Goal: Complete application form

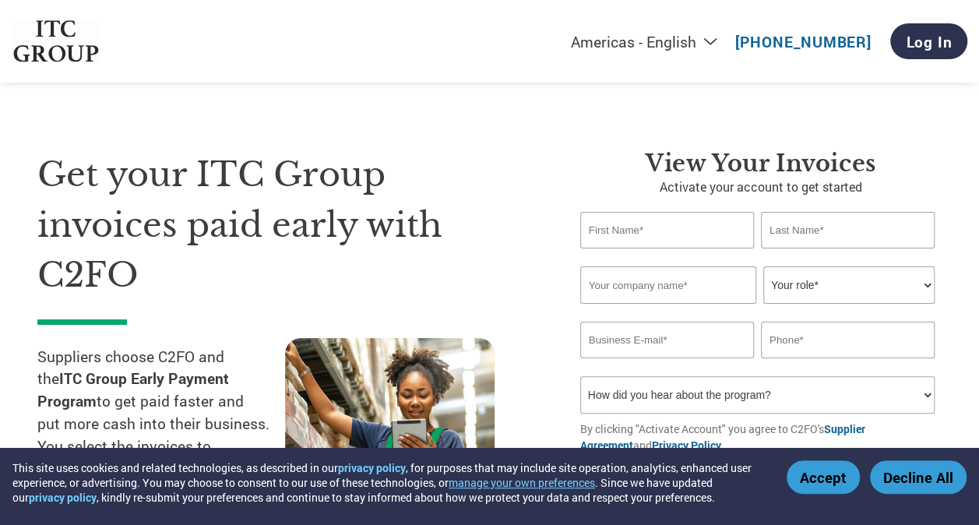
click at [837, 478] on button "Accept" at bounding box center [822, 476] width 73 height 33
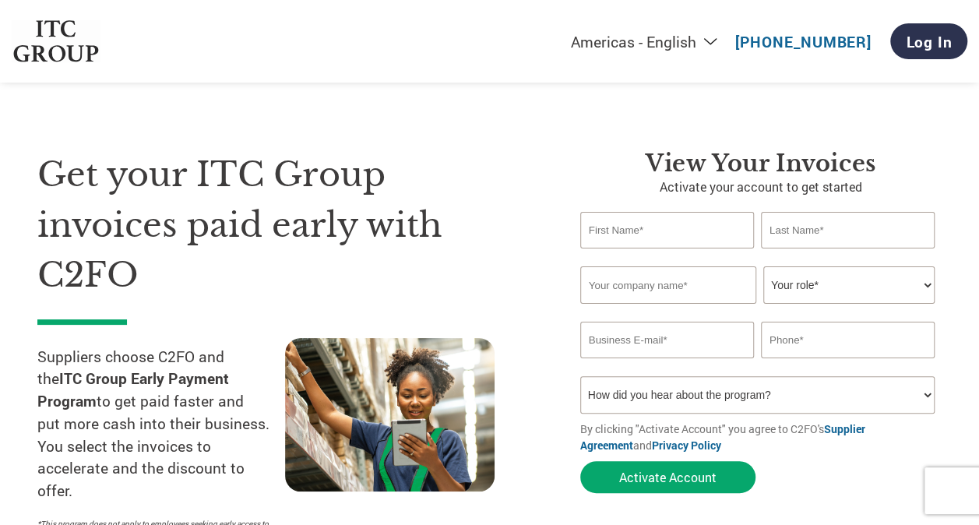
click at [652, 234] on input "text" at bounding box center [667, 230] width 174 height 37
type input "[PERSON_NAME]"
type input "[EMAIL_ADDRESS][DOMAIN_NAME]"
type input "08876520324"
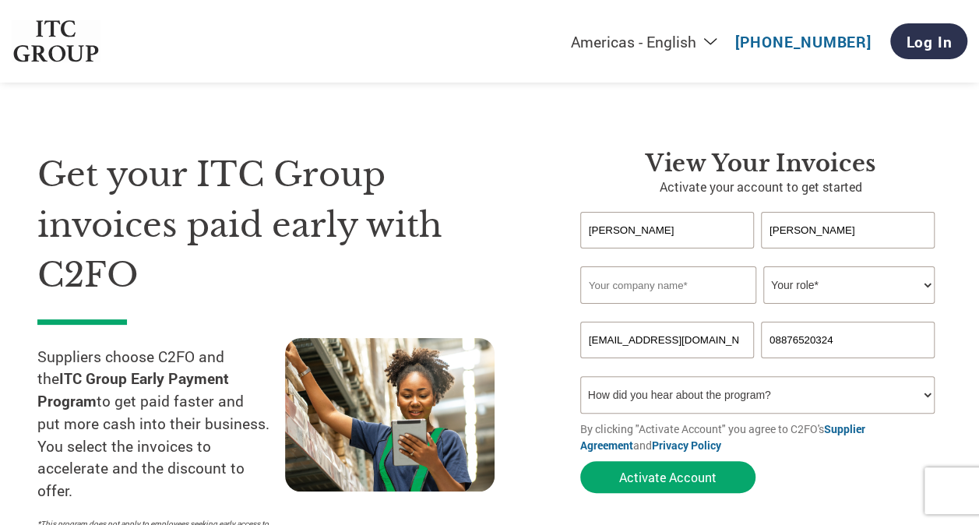
click at [687, 282] on input "text" at bounding box center [668, 284] width 176 height 37
type input "[PERSON_NAME] [PERSON_NAME] AGRO INDUSTRIES PRIVATE LIMITED"
click at [836, 290] on select "Your role* CFO Controller Credit Manager Finance Director Treasurer CEO Preside…" at bounding box center [848, 284] width 171 height 37
select select "CEO"
click at [763, 267] on select "Your role* CFO Controller Credit Manager Finance Director Treasurer CEO Preside…" at bounding box center [848, 284] width 171 height 37
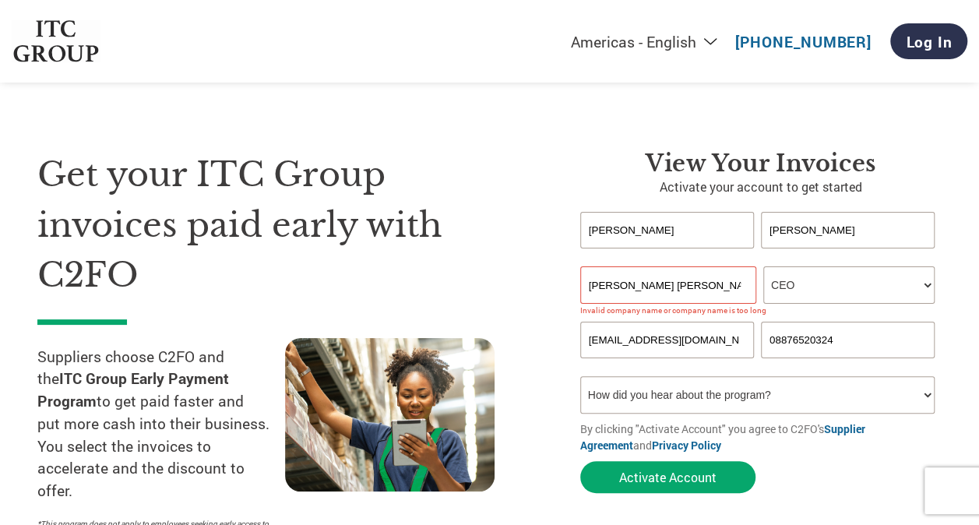
drag, startPoint x: 705, startPoint y: 283, endPoint x: 955, endPoint y: 332, distance: 255.3
click at [705, 283] on input "[PERSON_NAME] [PERSON_NAME] AGRO INDUSTRIES PRIVATE LIMITED" at bounding box center [668, 284] width 176 height 37
type input "g"
type input "[PERSON_NAME] Industries Private Limited"
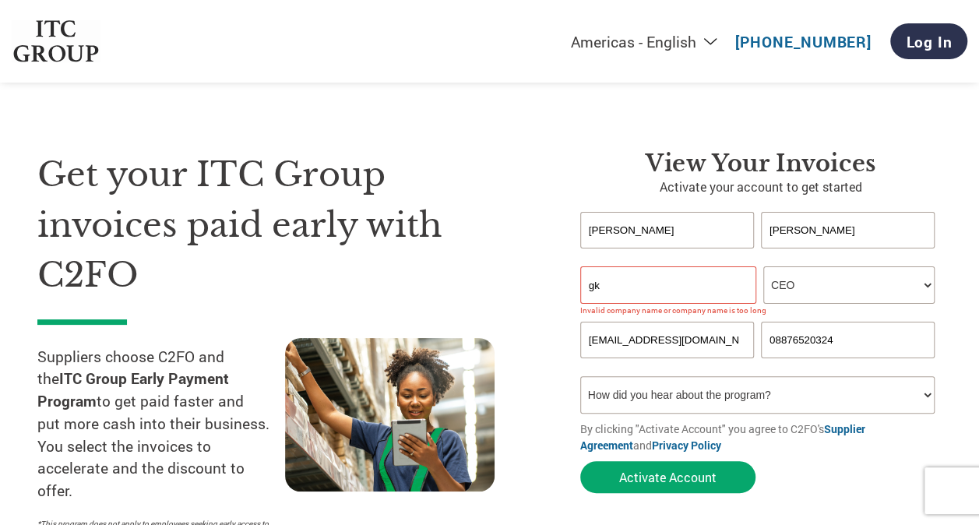
type input "g"
type input "[PERSON_NAME]"
click at [702, 395] on select "How did you hear about the program? Received a letter Email Social Media Online…" at bounding box center [757, 394] width 354 height 37
select select "Email"
click at [580, 378] on select "How did you hear about the program? Received a letter Email Social Media Online…" at bounding box center [757, 394] width 354 height 37
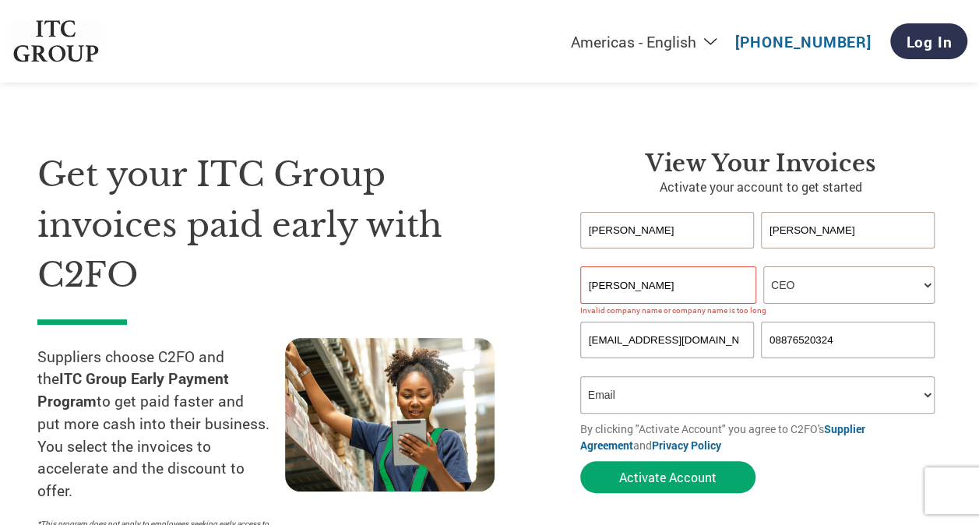
click at [634, 411] on select "How did you hear about the program? Received a letter Email Social Media Online…" at bounding box center [757, 394] width 354 height 37
click at [580, 378] on select "How did you hear about the program? Received a letter Email Social Media Online…" at bounding box center [757, 394] width 354 height 37
click at [644, 288] on input "[PERSON_NAME]" at bounding box center [668, 284] width 176 height 37
type input "G"
type input "[PERSON_NAME]"
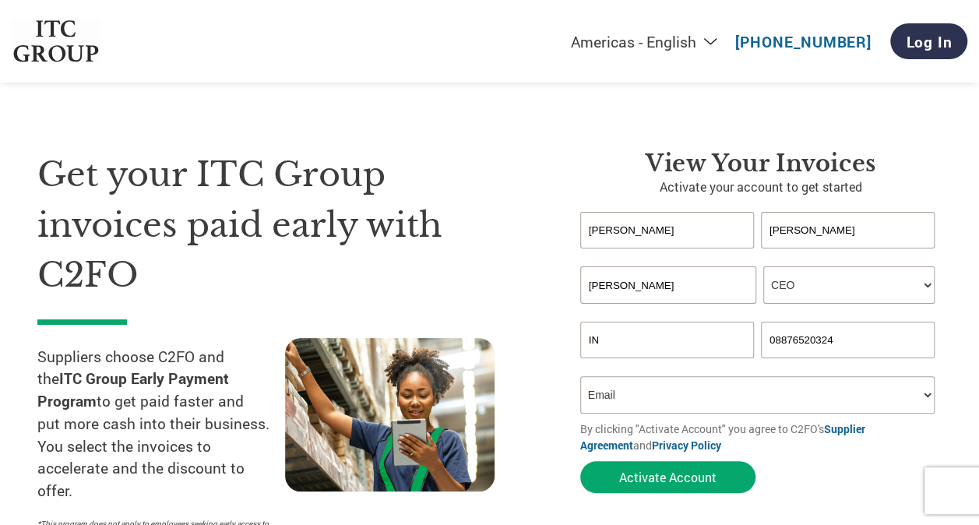
type input "I"
type input "[EMAIL_ADDRESS][DOMAIN_NAME]"
click at [644, 288] on input "[PERSON_NAME]" at bounding box center [668, 284] width 176 height 37
type input "GK AGROINDUSTRIES PVT LTD"
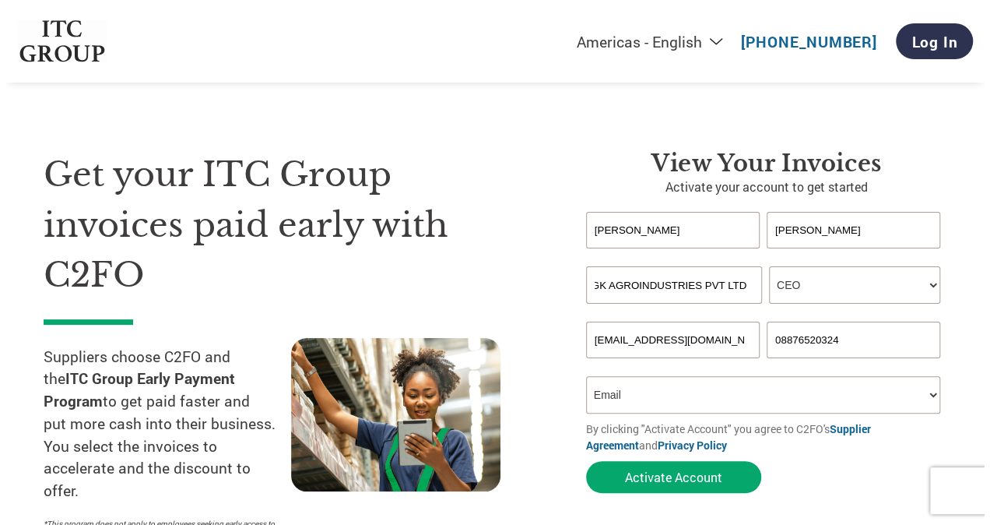
scroll to position [0, 0]
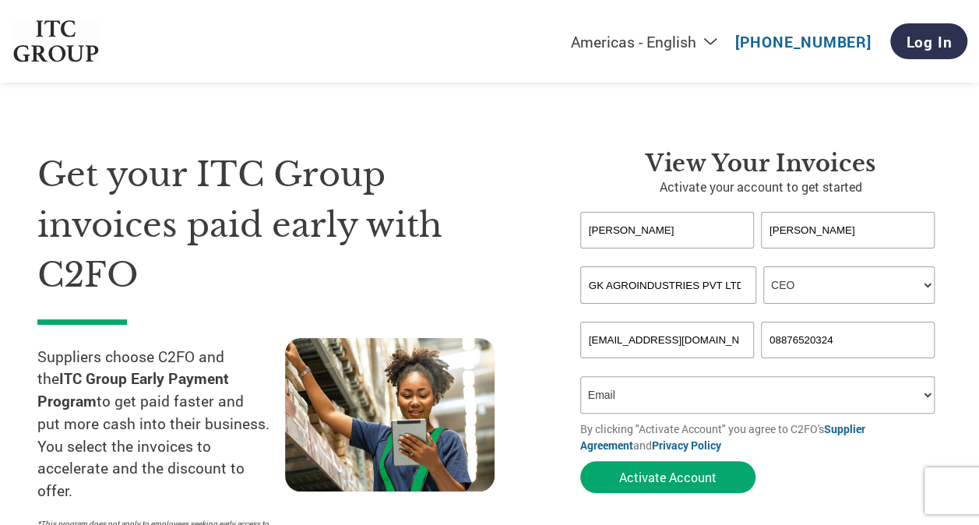
click at [811, 328] on input "08876520324" at bounding box center [848, 340] width 174 height 37
click at [807, 339] on input "08876520324" at bounding box center [848, 340] width 174 height 37
type input "7874674552"
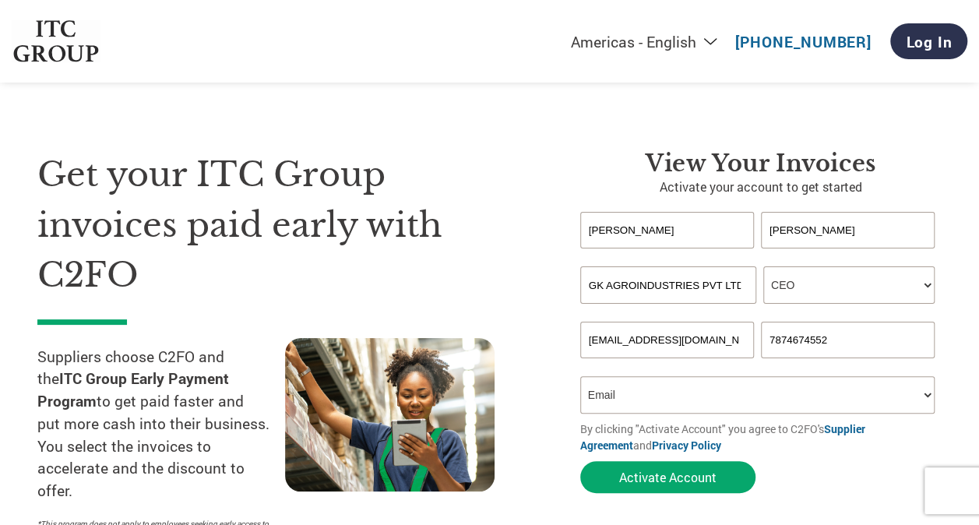
click at [694, 342] on input "[EMAIL_ADDRESS][DOMAIN_NAME]" at bounding box center [667, 340] width 174 height 37
click at [654, 394] on select "How did you hear about the program? Received a letter Email Social Media Online…" at bounding box center [757, 394] width 354 height 37
click at [580, 378] on select "How did you hear about the program? Received a letter Email Social Media Online…" at bounding box center [757, 394] width 354 height 37
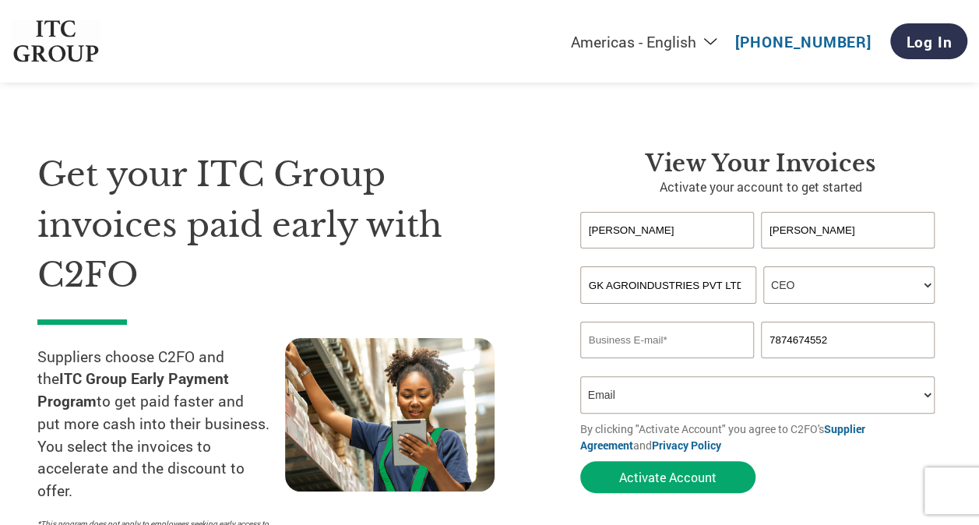
click at [594, 347] on input "email" at bounding box center [667, 340] width 174 height 37
paste input "[EMAIL_ADDRESS][DOMAIN_NAME]"
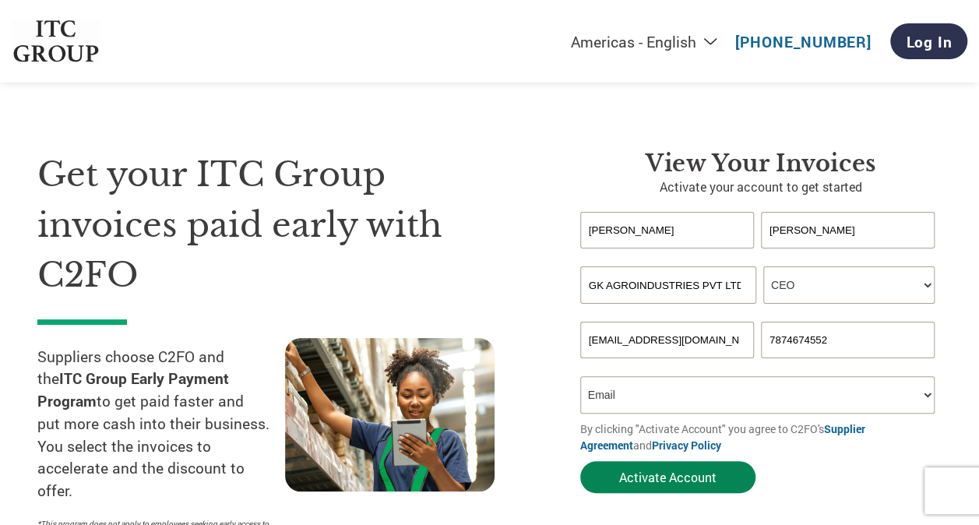
type input "[EMAIL_ADDRESS][DOMAIN_NAME]"
click at [651, 484] on button "Activate Account" at bounding box center [667, 477] width 175 height 32
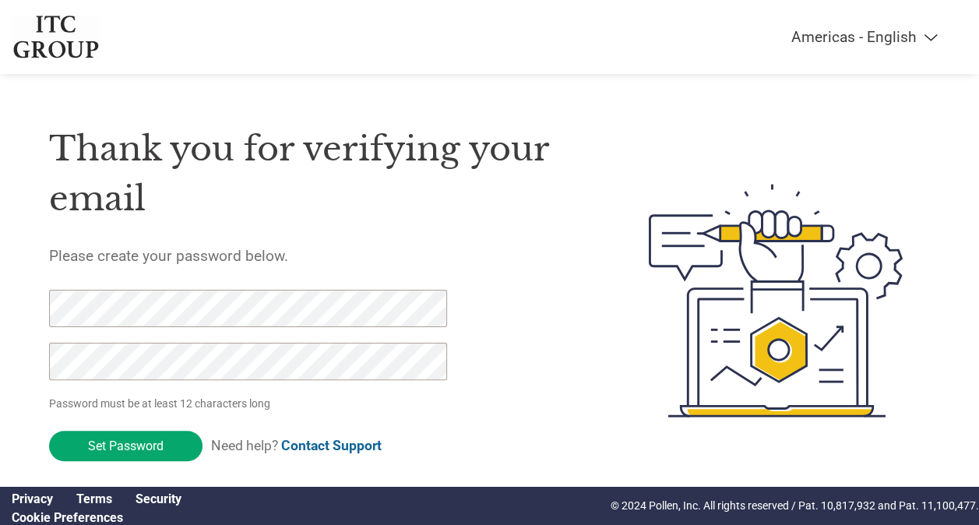
drag, startPoint x: 460, startPoint y: 419, endPoint x: 399, endPoint y: 419, distance: 61.5
click at [460, 419] on form "Password must be at least 12 characters long Set Password Need help? Contact Su…" at bounding box center [260, 379] width 423 height 179
click at [134, 450] on input "Set Password" at bounding box center [125, 446] width 153 height 30
